Goal: Transaction & Acquisition: Obtain resource

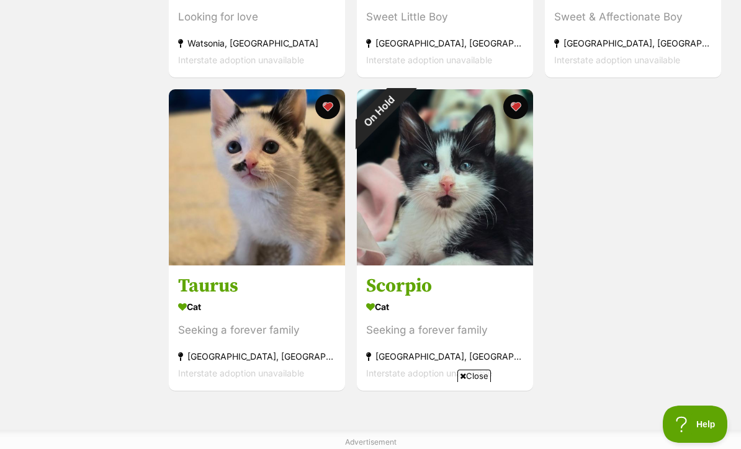
scroll to position [1105, 0]
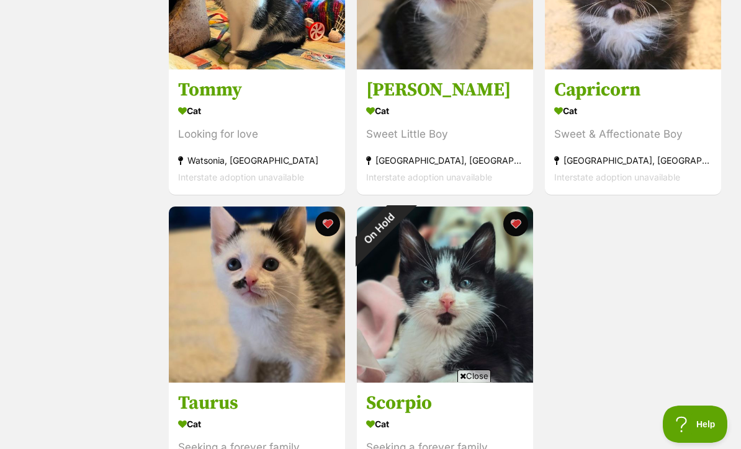
scroll to position [991, 0]
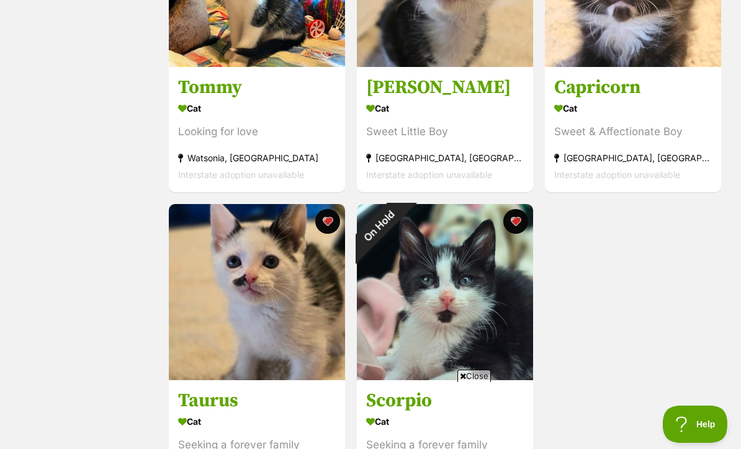
click at [280, 299] on img at bounding box center [257, 292] width 176 height 176
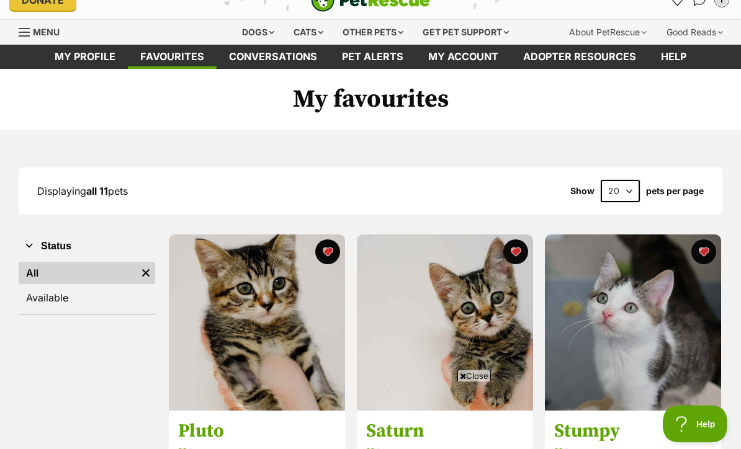
scroll to position [0, 0]
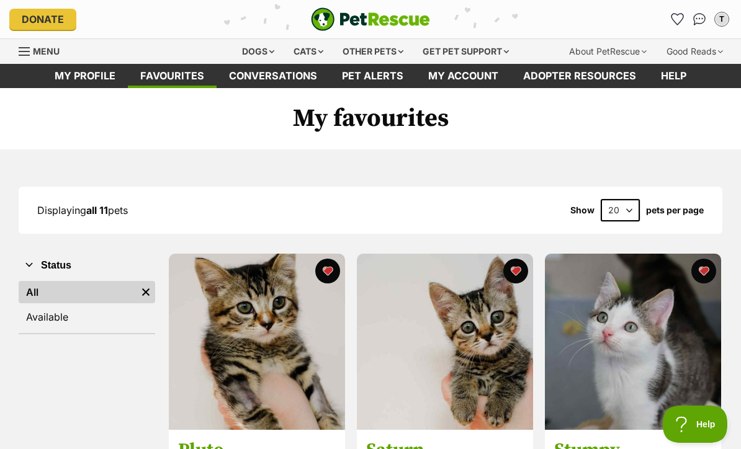
click at [402, 81] on link "Pet alerts" at bounding box center [373, 76] width 86 height 24
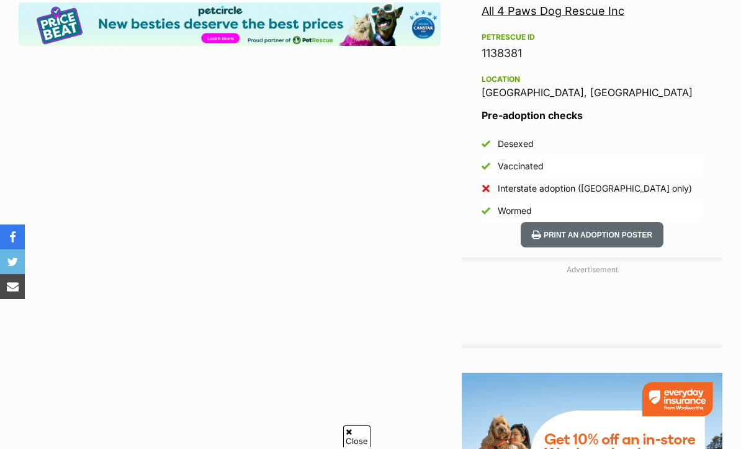
scroll to position [875, 0]
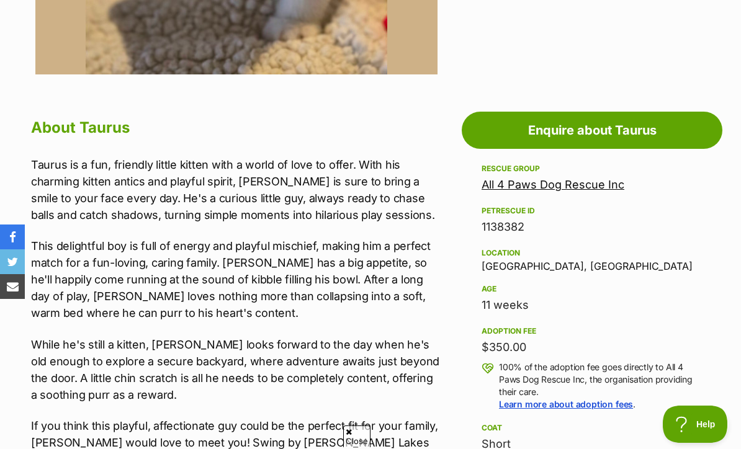
scroll to position [582, 0]
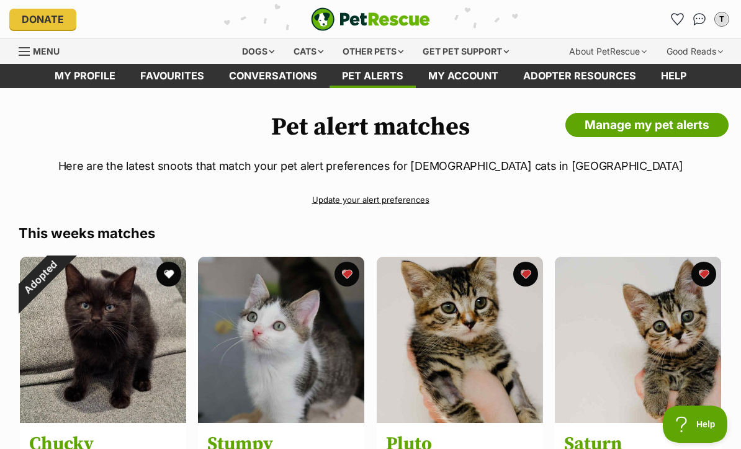
click at [147, 76] on link "Favourites" at bounding box center [172, 76] width 89 height 24
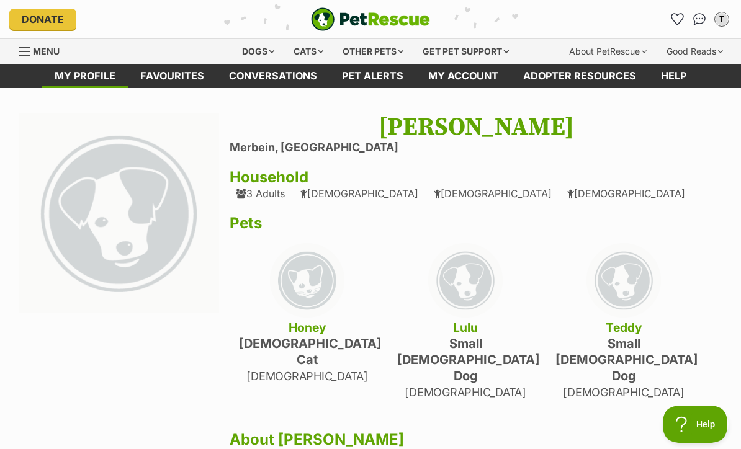
click at [298, 53] on div "Cats" at bounding box center [308, 51] width 47 height 25
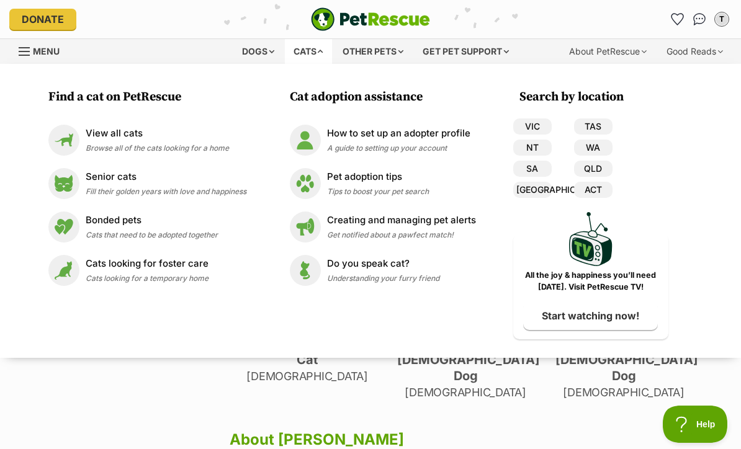
click at [93, 142] on div "View all cats Browse all of the cats looking for a home" at bounding box center [157, 140] width 143 height 27
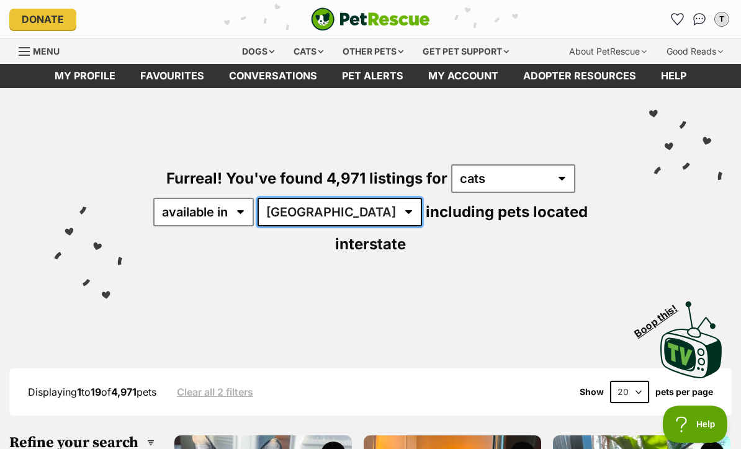
click at [331, 222] on select "Australia ACT NSW NT QLD SA TAS VIC WA" at bounding box center [340, 212] width 165 height 29
select select "VIC"
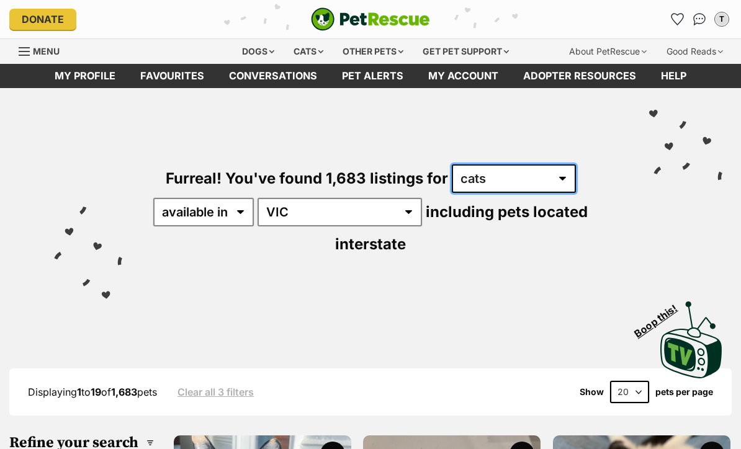
click at [533, 171] on select "any type of pet cats dogs other pets" at bounding box center [514, 179] width 124 height 29
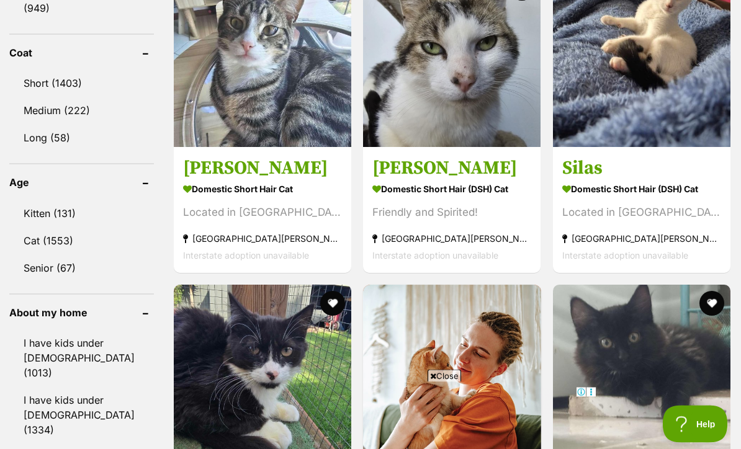
scroll to position [1208, 0]
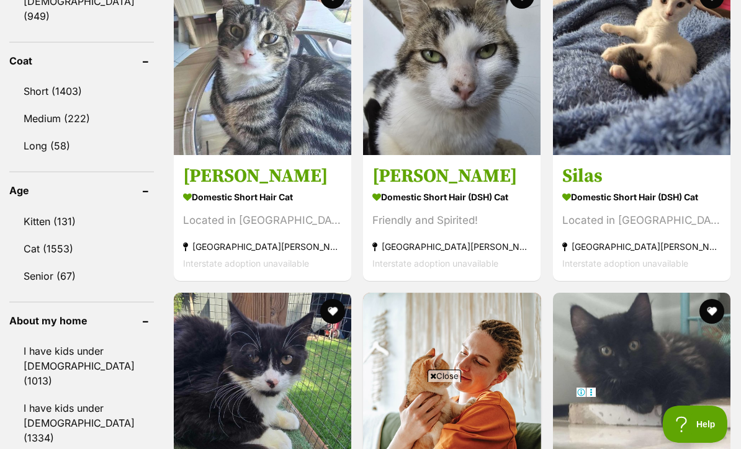
click at [42, 209] on link "Kitten (131)" at bounding box center [81, 222] width 145 height 26
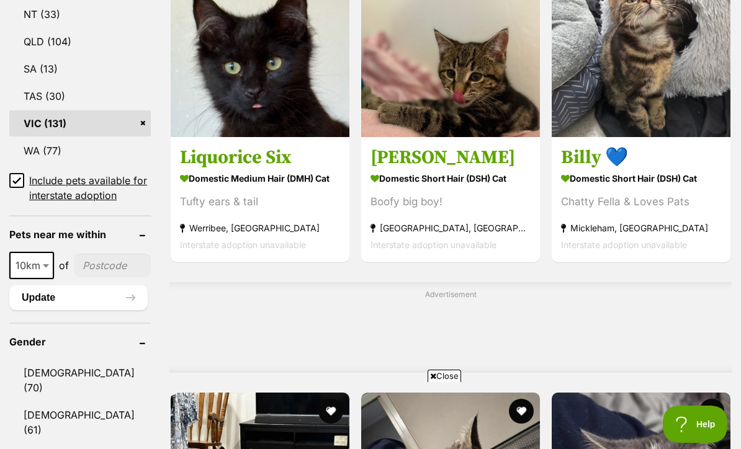
click at [93, 392] on link "[DEMOGRAPHIC_DATA] (70)" at bounding box center [80, 380] width 142 height 41
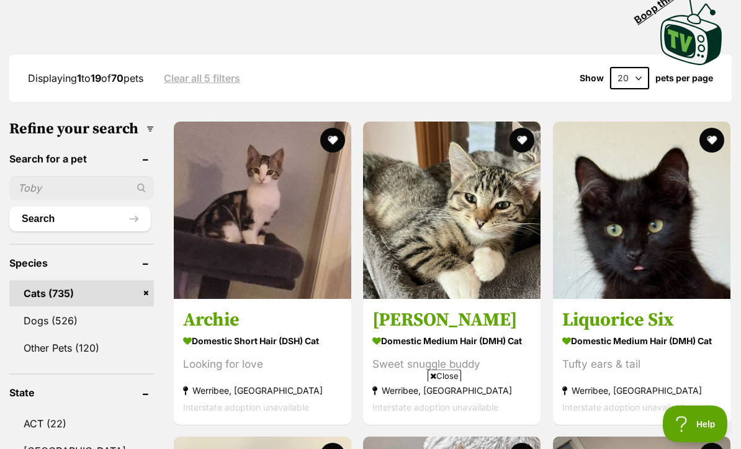
scroll to position [317, 0]
click at [697, 273] on img at bounding box center [642, 211] width 178 height 178
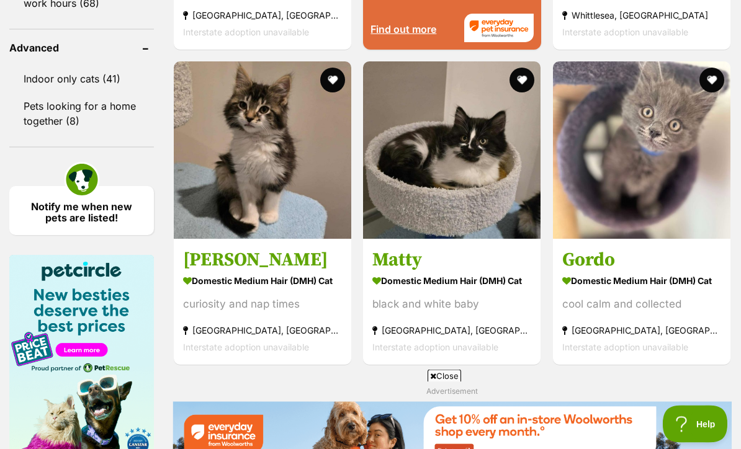
scroll to position [1758, 0]
click at [504, 239] on img at bounding box center [452, 150] width 178 height 178
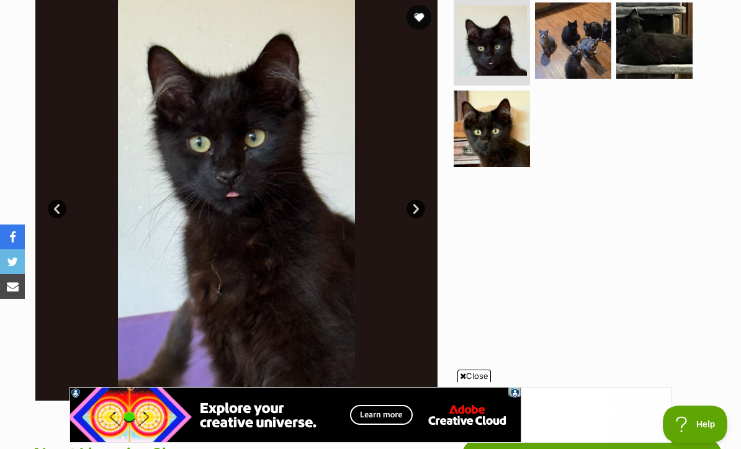
click at [418, 204] on link "Next" at bounding box center [416, 209] width 19 height 19
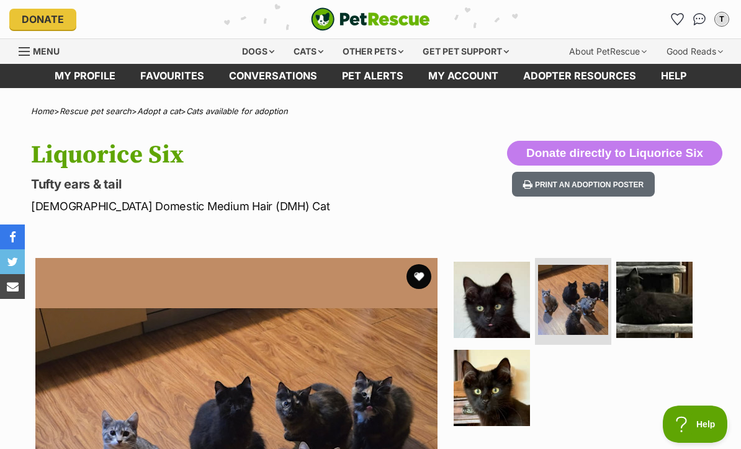
click at [422, 281] on button "favourite" at bounding box center [419, 276] width 25 height 25
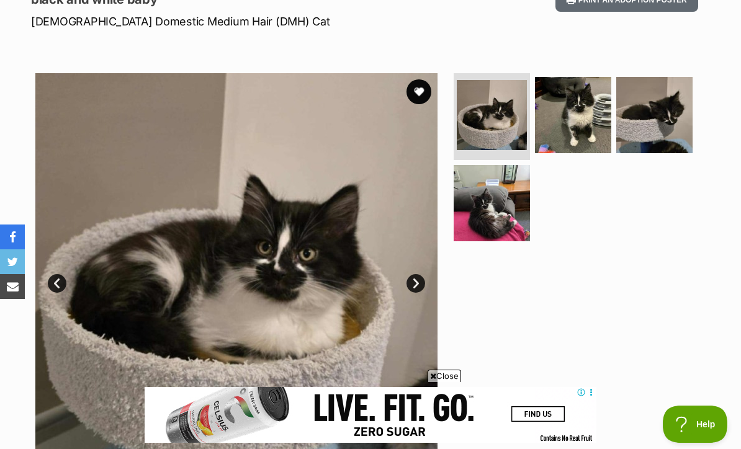
scroll to position [184, 0]
click at [410, 106] on img at bounding box center [236, 275] width 402 height 402
click at [427, 88] on button "favourite" at bounding box center [419, 92] width 25 height 25
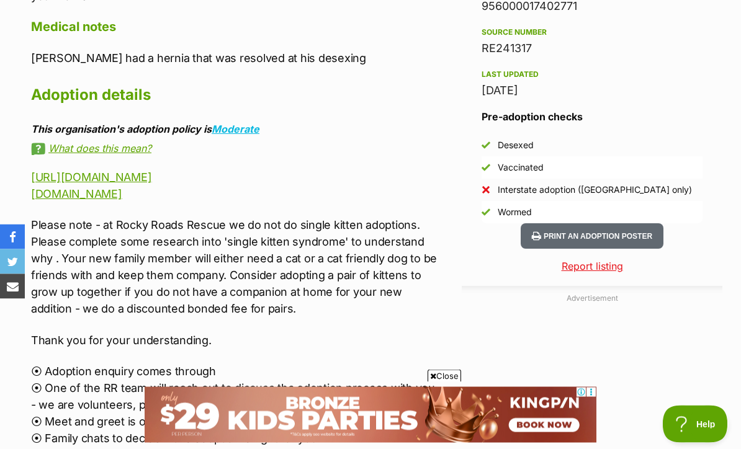
scroll to position [1063, 0]
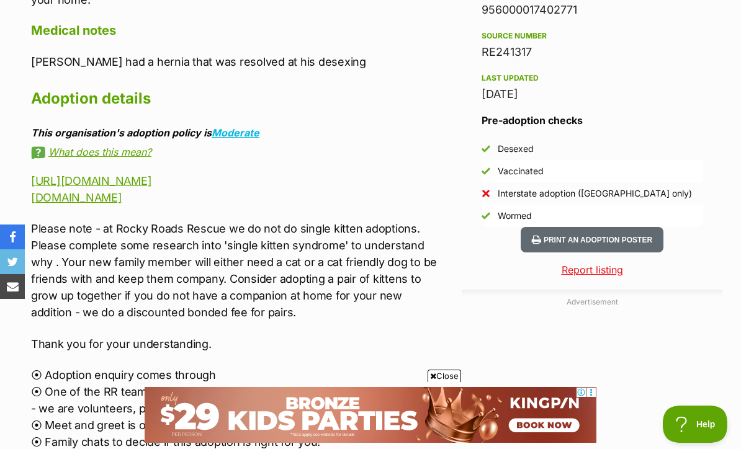
click at [59, 191] on link "www.rockyroadsrescue.org" at bounding box center [76, 197] width 91 height 13
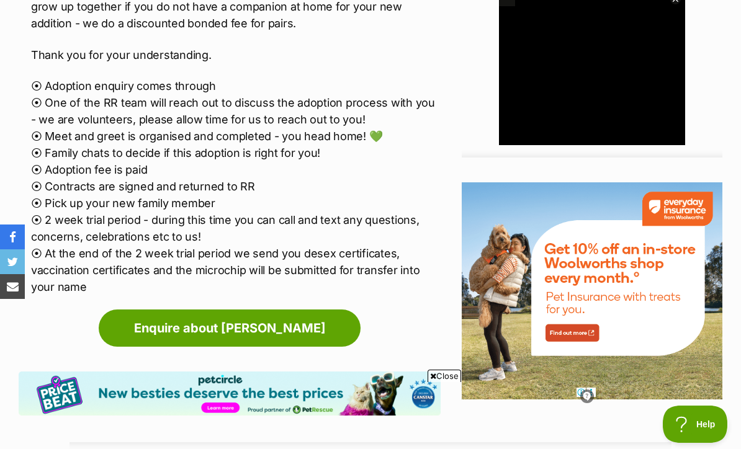
click at [331, 315] on link "Enquire about Colin" at bounding box center [230, 328] width 262 height 37
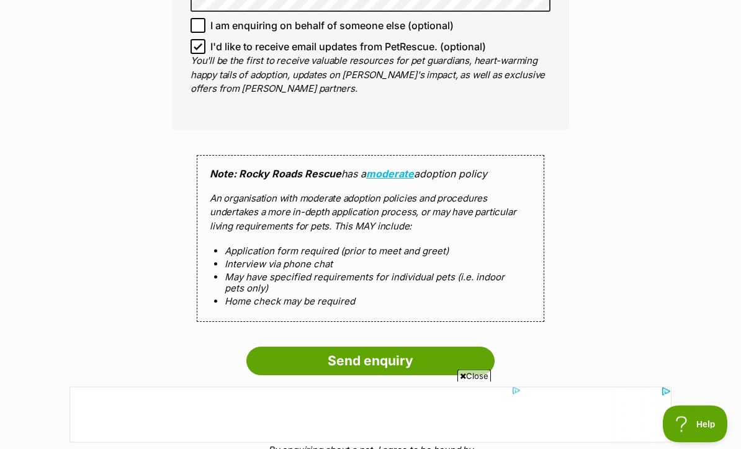
click at [469, 348] on input "Send enquiry" at bounding box center [370, 362] width 248 height 29
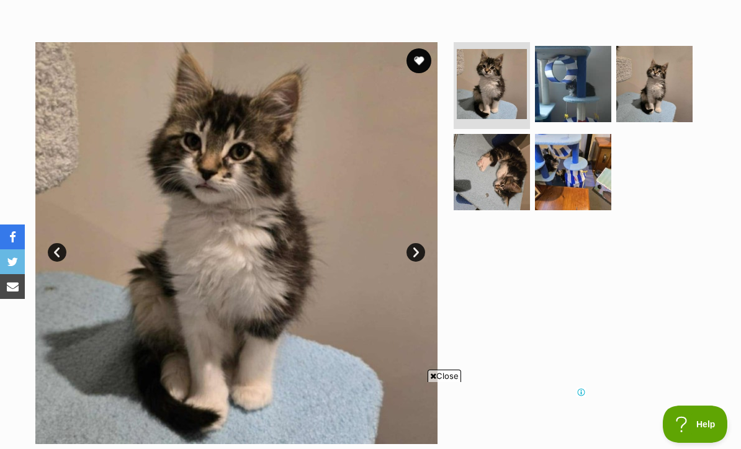
click at [511, 194] on img at bounding box center [492, 172] width 76 height 76
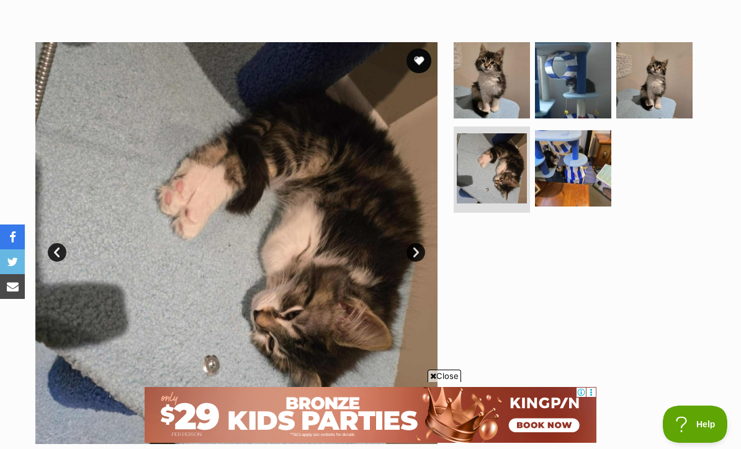
click at [673, 112] on img at bounding box center [654, 80] width 76 height 76
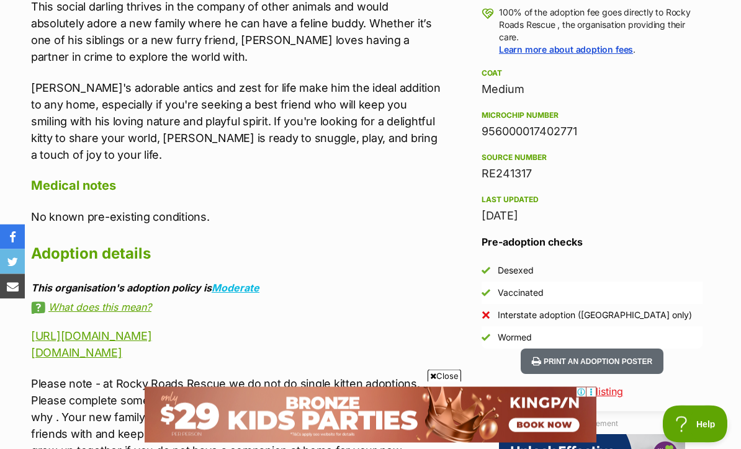
scroll to position [943, 0]
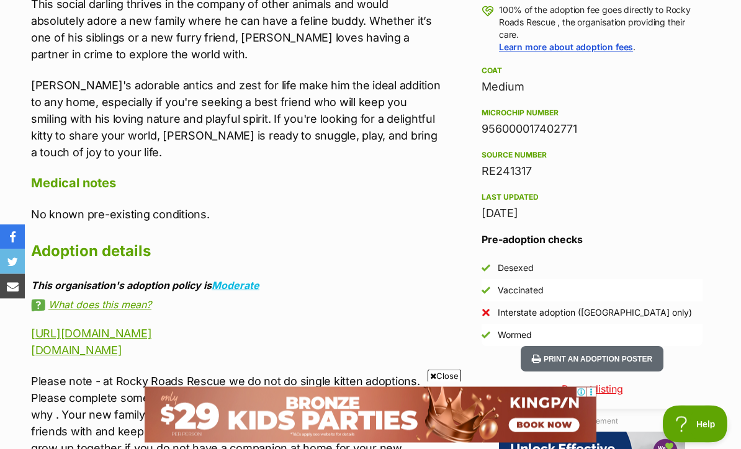
click at [151, 328] on link "https://www.facebook.com/RockyRoadsRescueAustralia/" at bounding box center [91, 334] width 120 height 13
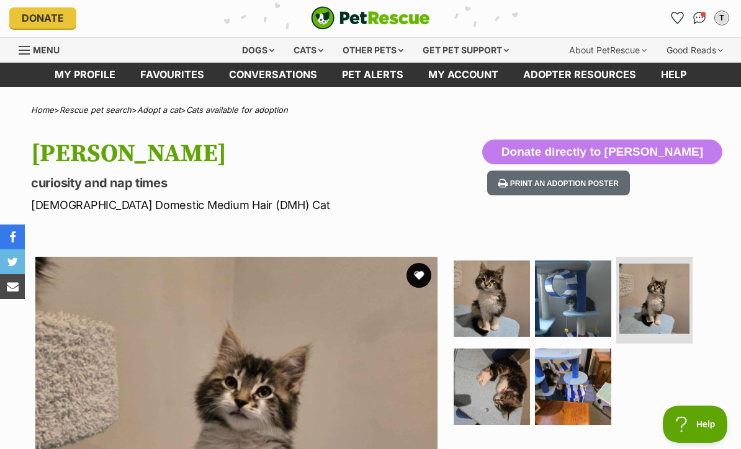
scroll to position [0, 0]
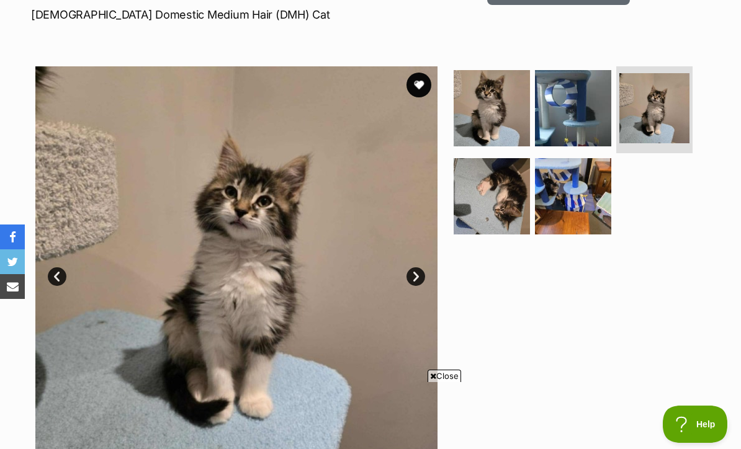
click at [411, 83] on button "favourite" at bounding box center [419, 85] width 25 height 25
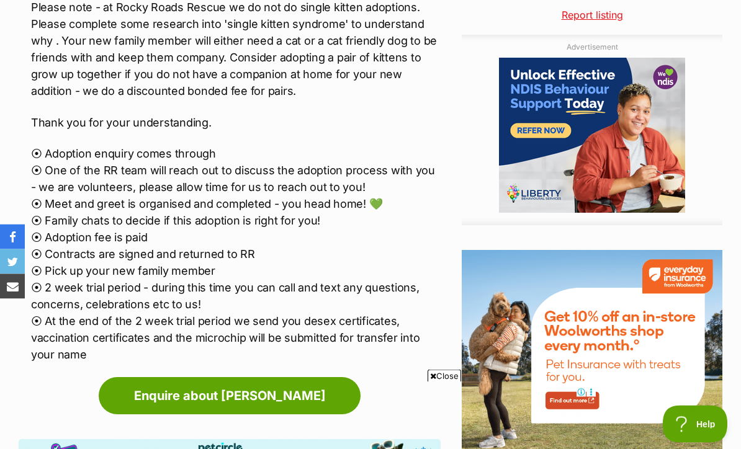
scroll to position [1318, 0]
click at [220, 377] on link "Enquire about Colin" at bounding box center [230, 395] width 262 height 37
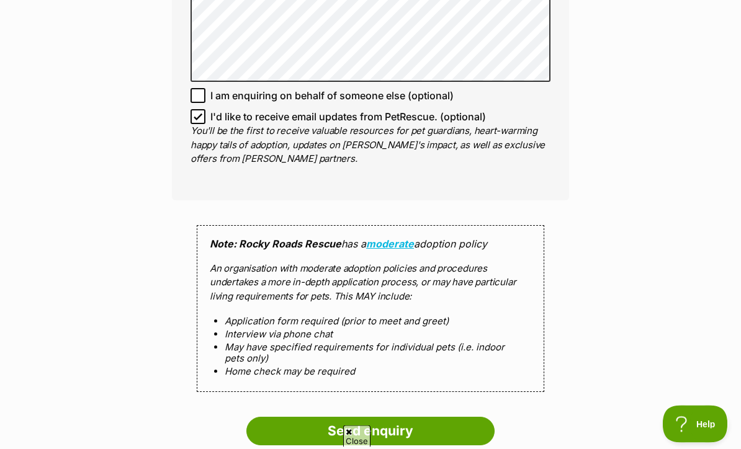
scroll to position [939, 0]
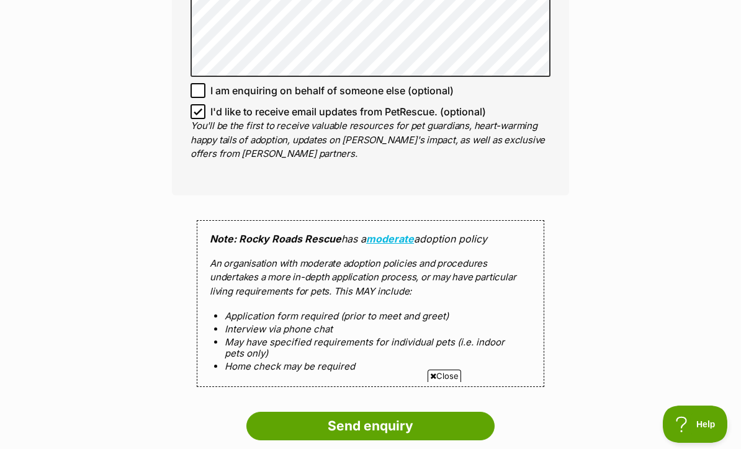
click at [367, 412] on input "Send enquiry" at bounding box center [370, 426] width 248 height 29
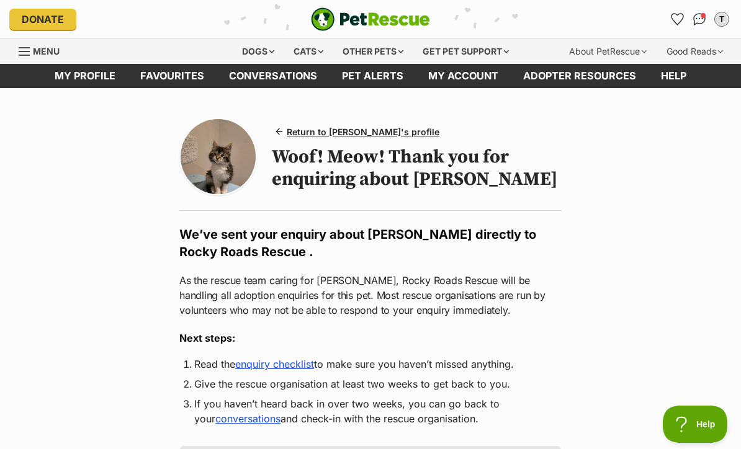
click at [700, 24] on img "Conversations" at bounding box center [699, 19] width 13 height 12
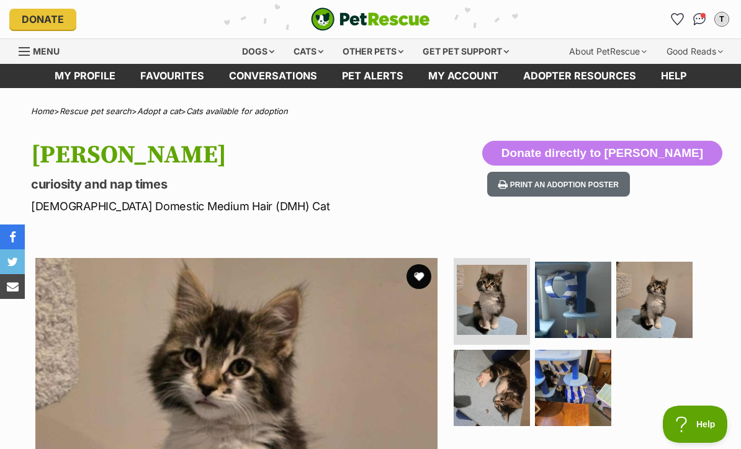
click at [287, 80] on link "Conversations" at bounding box center [273, 76] width 113 height 24
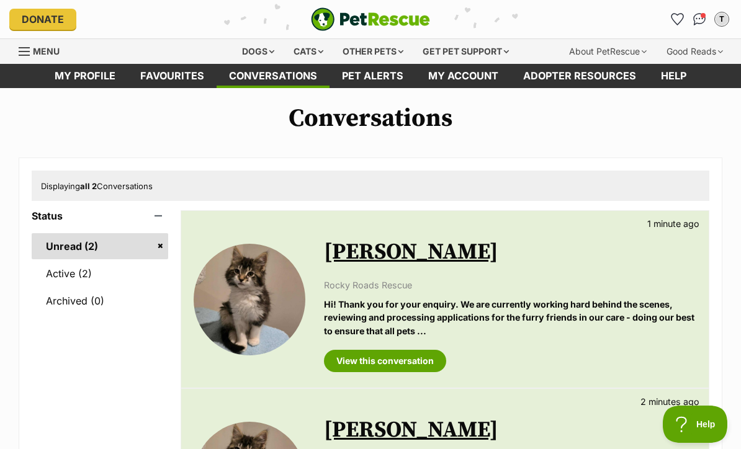
click at [375, 50] on div "Other pets" at bounding box center [373, 51] width 78 height 25
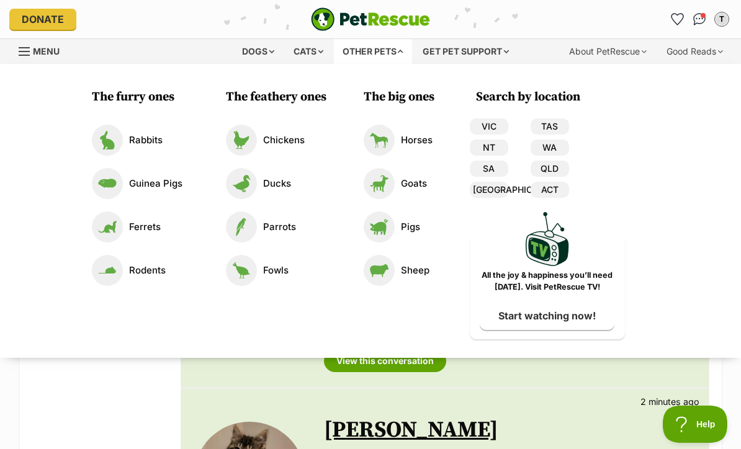
click at [313, 49] on div "Cats" at bounding box center [308, 51] width 47 height 25
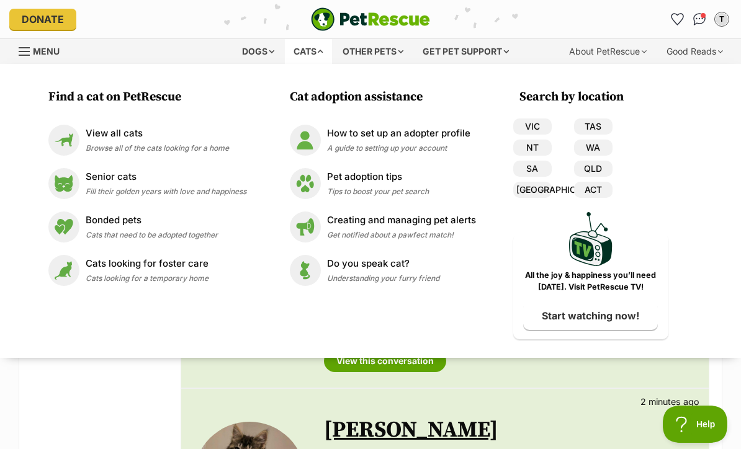
click at [150, 147] on span "Browse all of the cats looking for a home" at bounding box center [157, 147] width 143 height 9
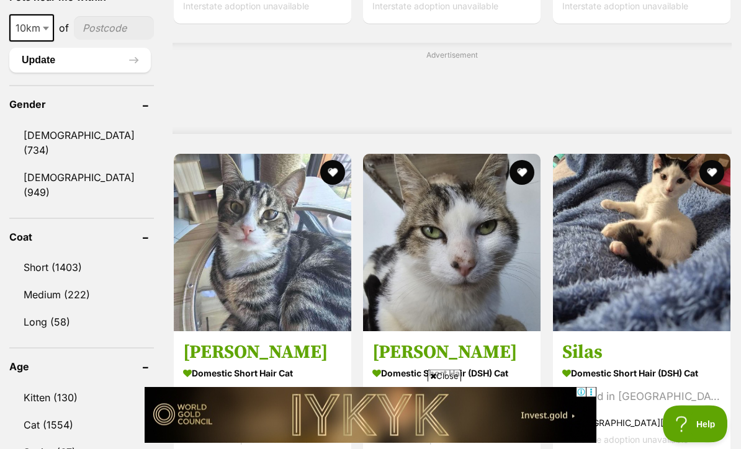
scroll to position [1007, 0]
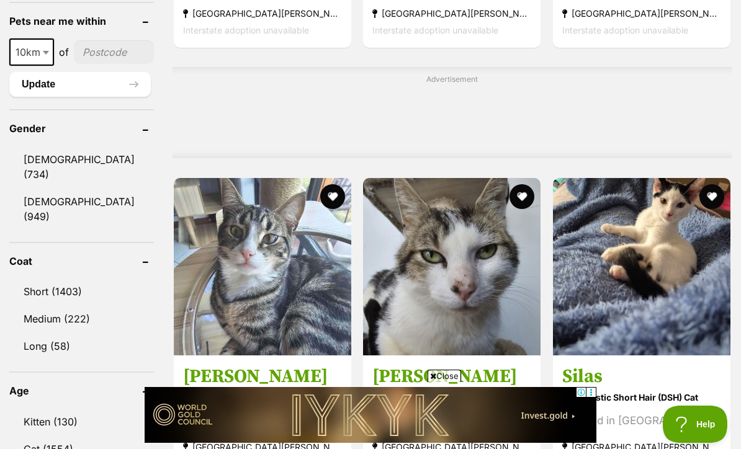
click at [104, 409] on link "Kitten (130)" at bounding box center [81, 422] width 145 height 26
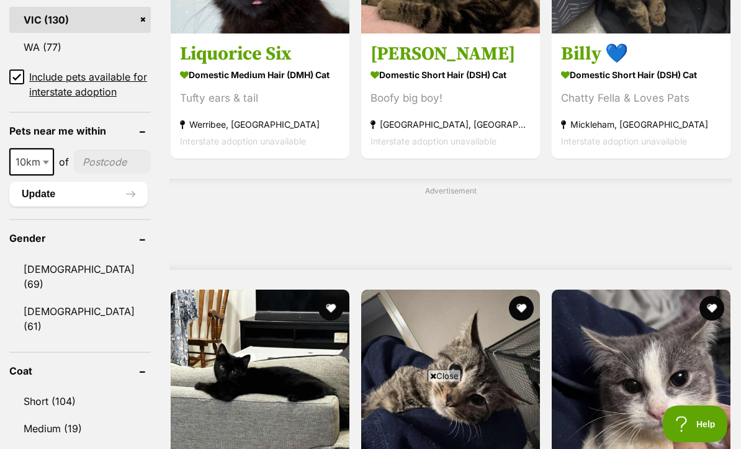
scroll to position [905, 0]
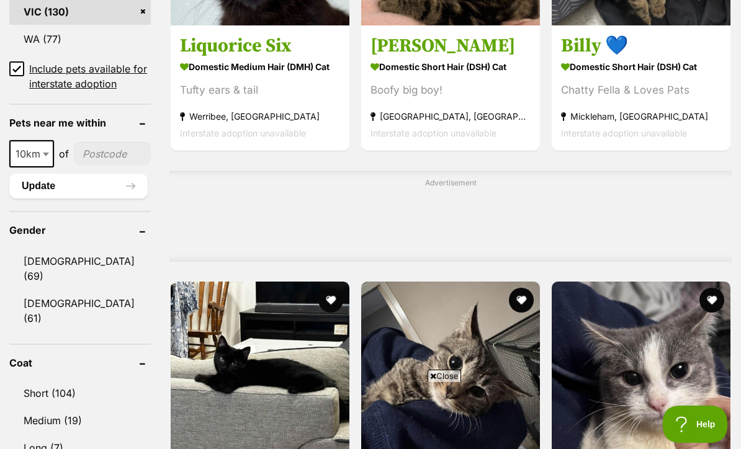
click at [113, 277] on link "[DEMOGRAPHIC_DATA] (69)" at bounding box center [80, 268] width 142 height 41
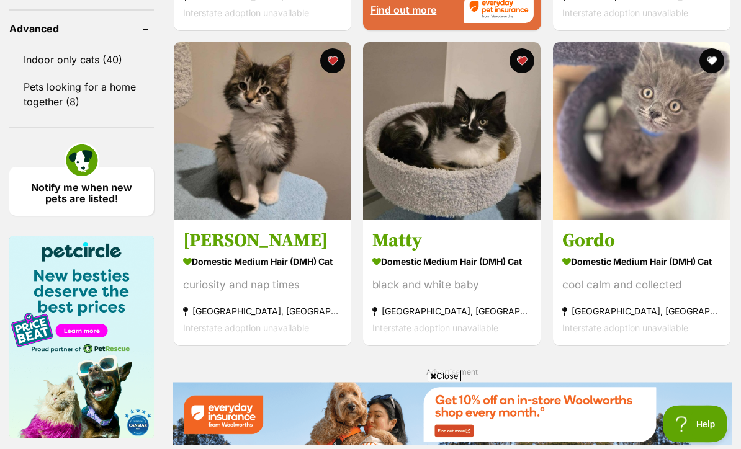
scroll to position [1777, 0]
click at [628, 319] on strong "[GEOGRAPHIC_DATA], [GEOGRAPHIC_DATA]" at bounding box center [641, 310] width 159 height 17
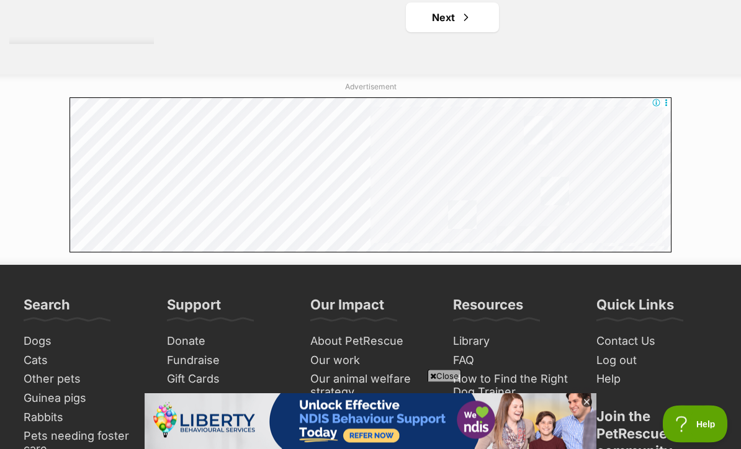
scroll to position [2974, 0]
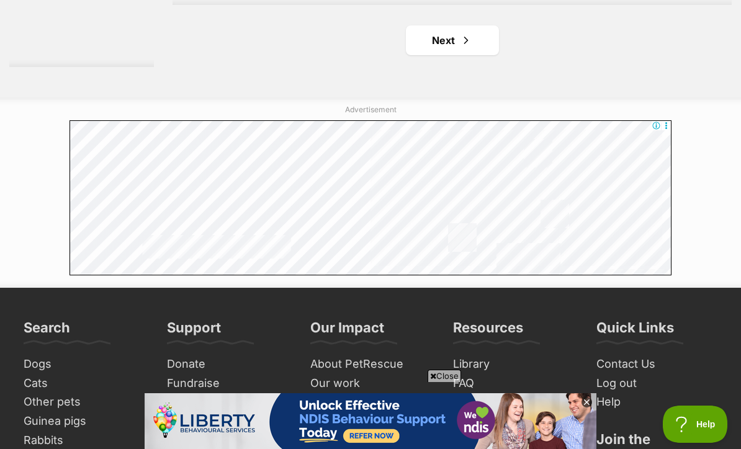
click at [460, 48] on span "Next page" at bounding box center [466, 40] width 12 height 15
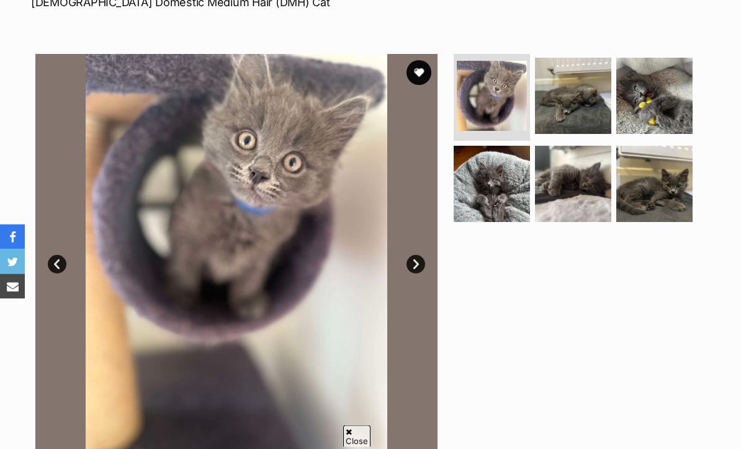
scroll to position [166, 0]
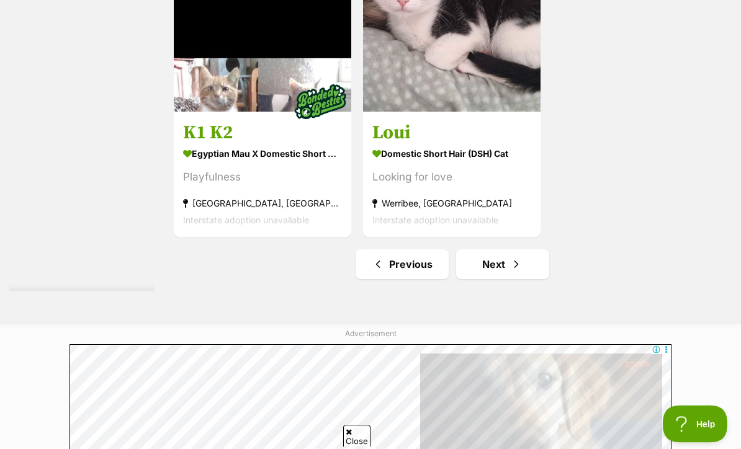
scroll to position [2749, 0]
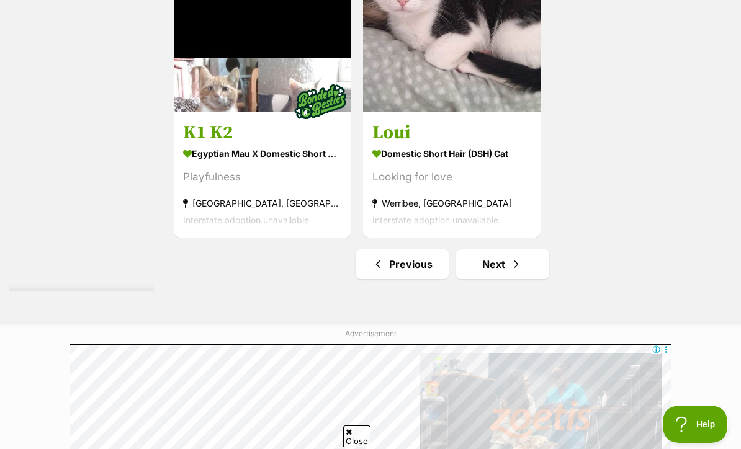
click at [481, 279] on link "Next" at bounding box center [502, 265] width 93 height 30
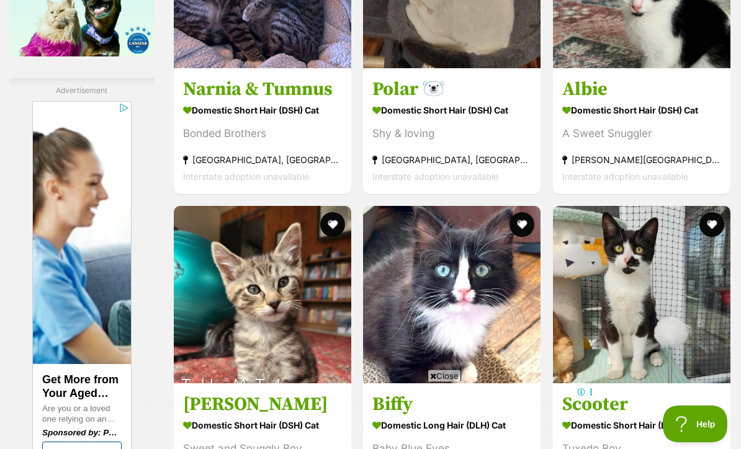
scroll to position [2159, 0]
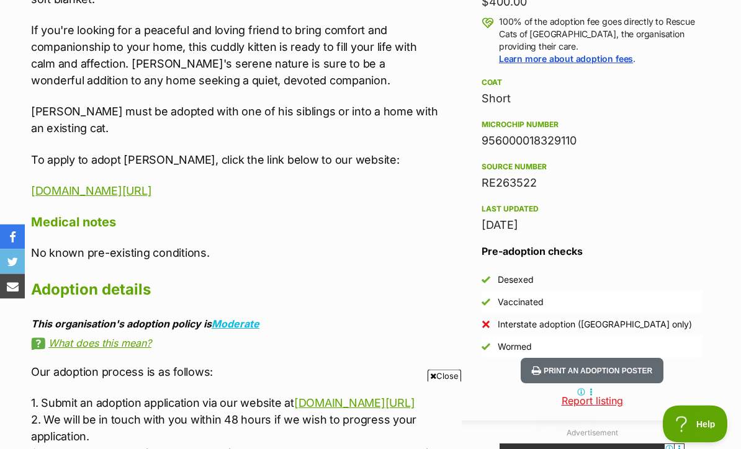
scroll to position [945, 0]
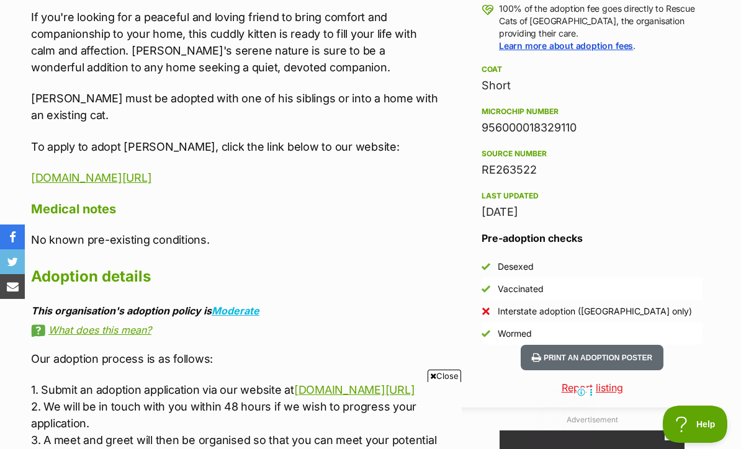
click at [151, 171] on link "[DOMAIN_NAME][URL]" at bounding box center [91, 177] width 120 height 13
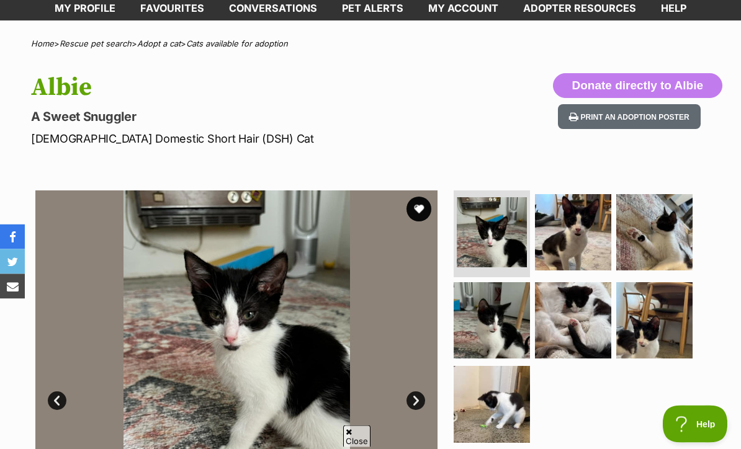
scroll to position [68, 0]
